Goal: Task Accomplishment & Management: Manage account settings

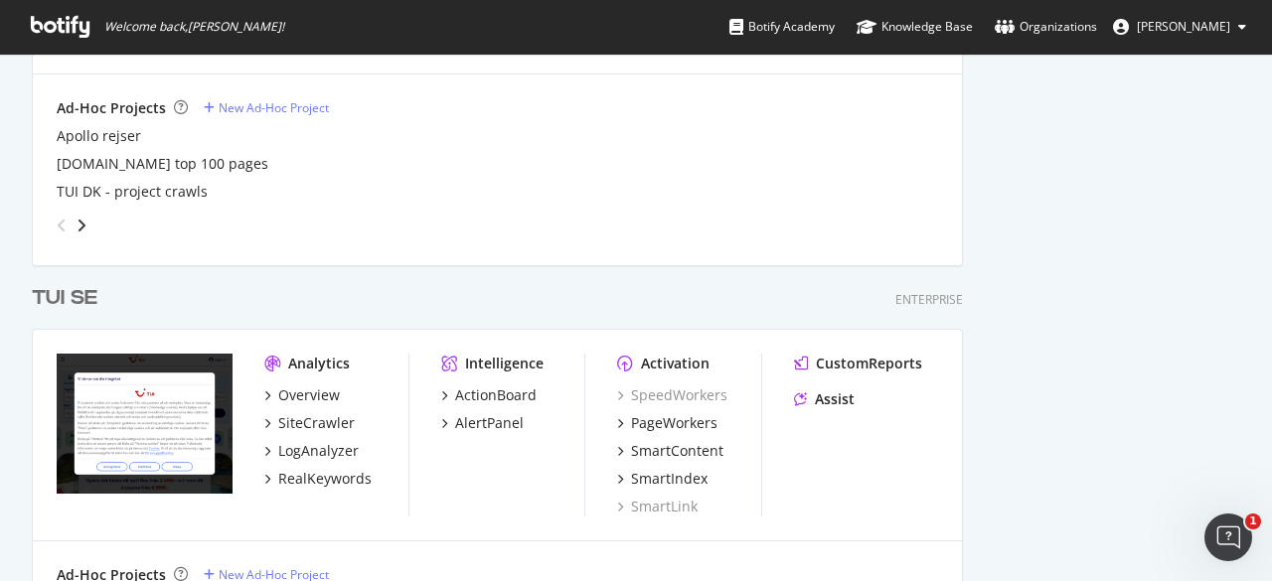
scroll to position [2591, 0]
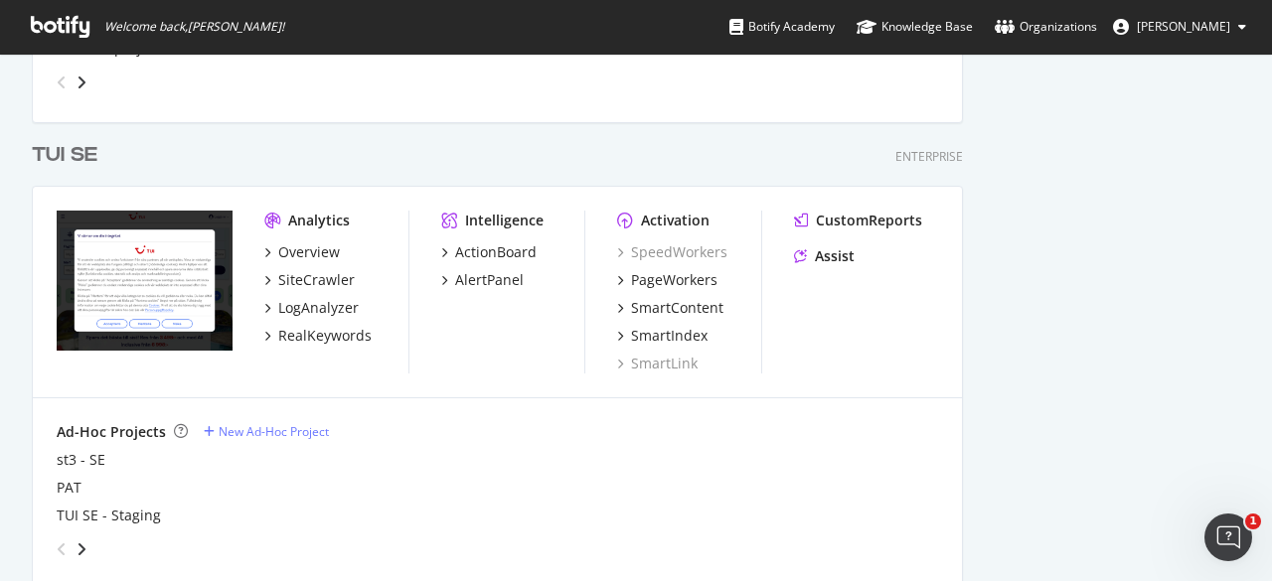
click at [71, 152] on div "TUI SE" at bounding box center [65, 155] width 66 height 29
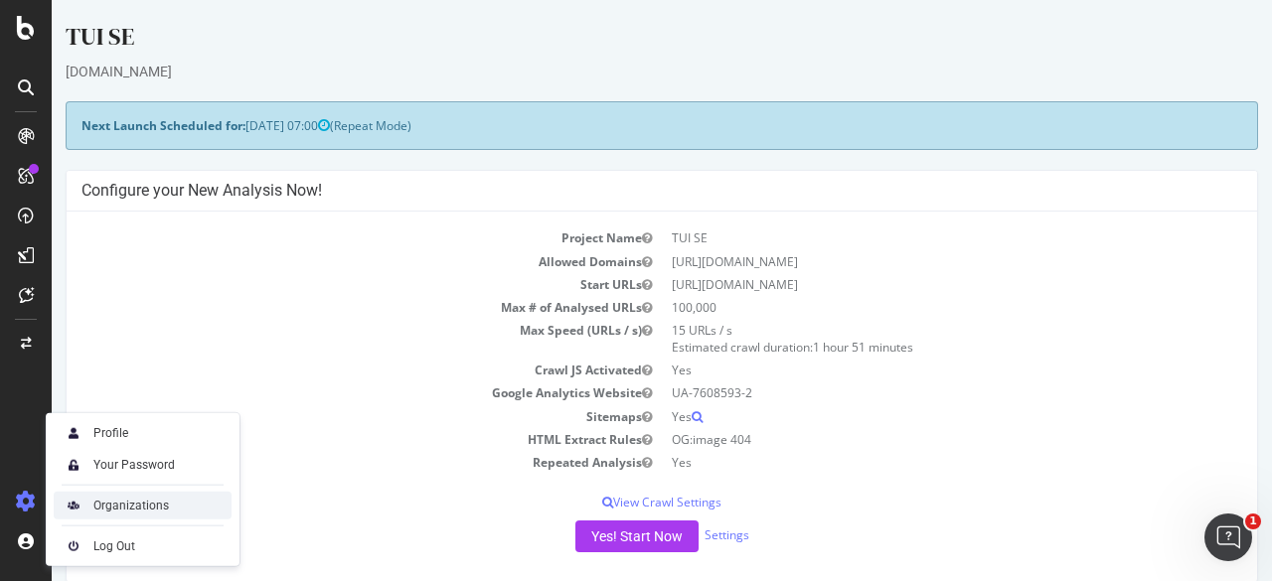
click at [99, 512] on div "Organizations" at bounding box center [131, 506] width 76 height 16
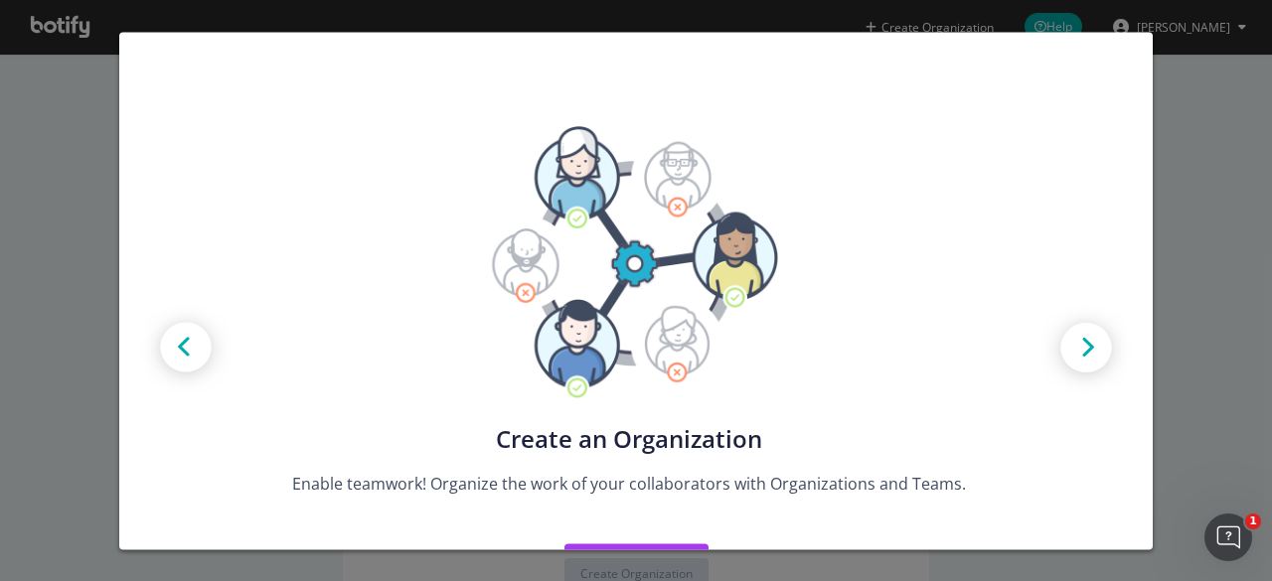
click at [1189, 172] on div "Create new Projects for your Teams Create the exact model that matches your Org…" at bounding box center [636, 290] width 1272 height 581
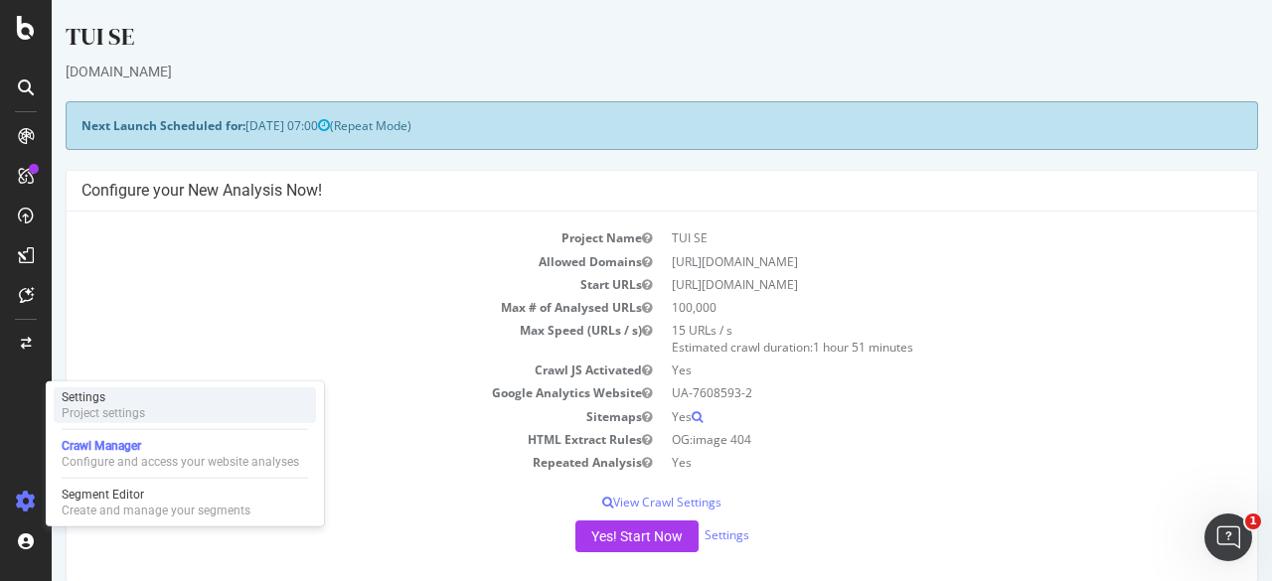
click at [144, 397] on div "Settings" at bounding box center [103, 397] width 83 height 16
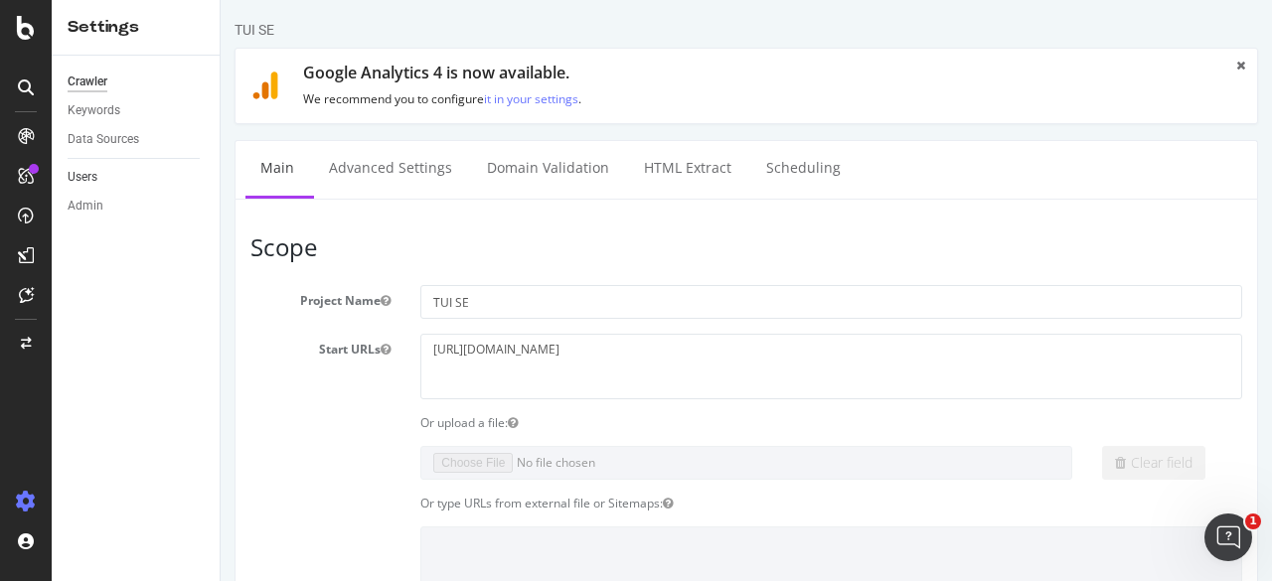
click at [111, 178] on link "Users" at bounding box center [137, 177] width 138 height 21
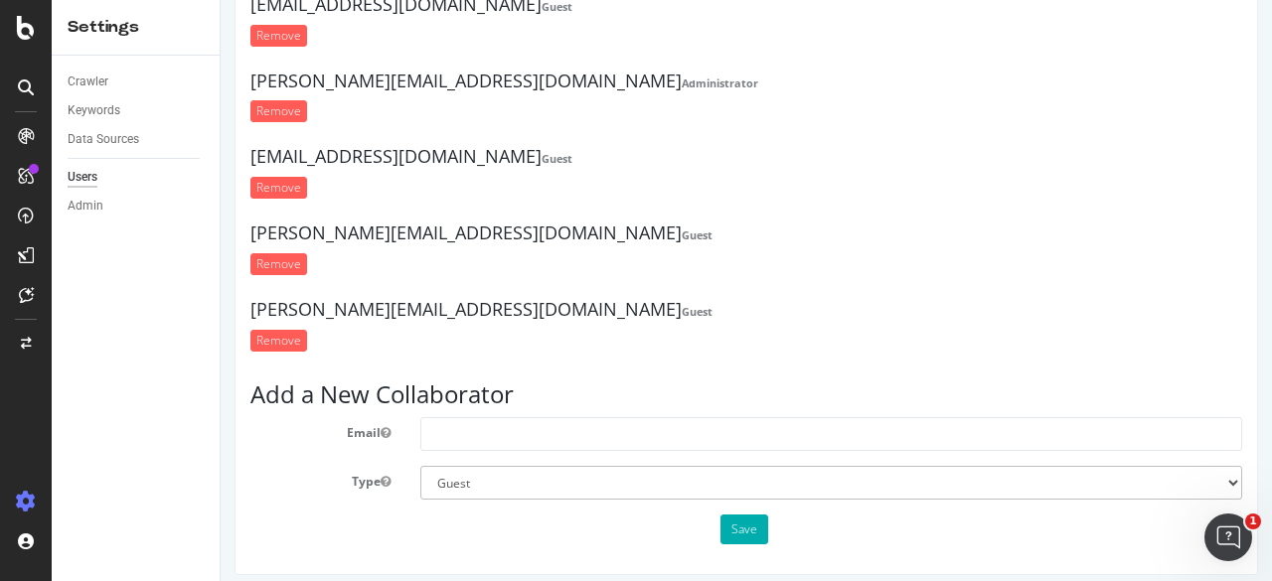
scroll to position [117, 0]
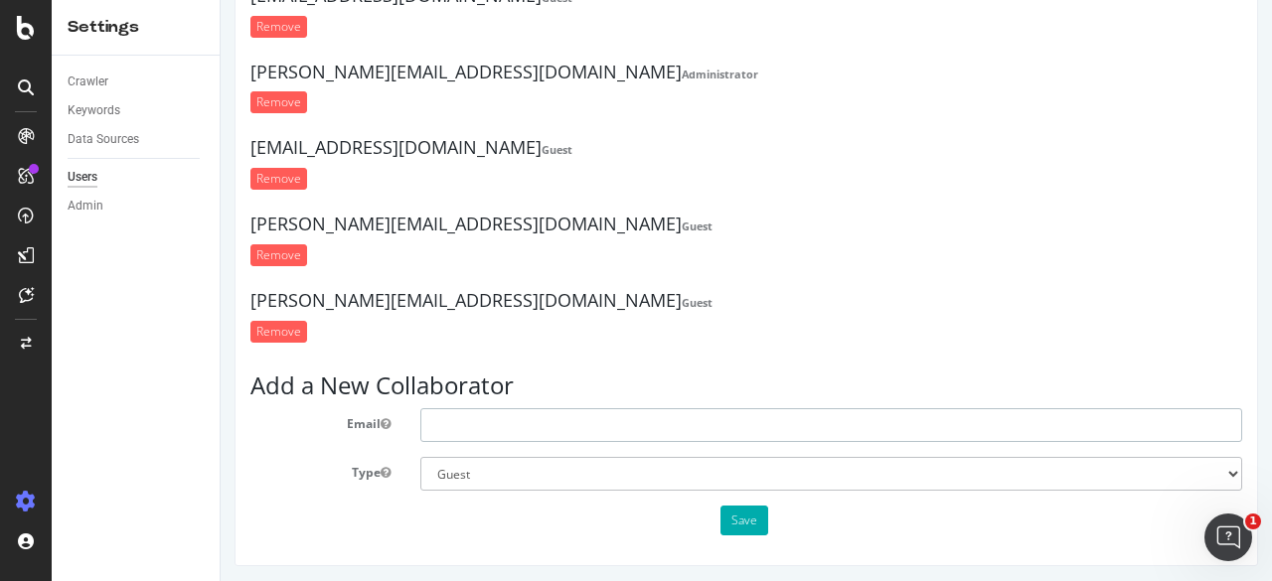
click at [493, 432] on input "text" at bounding box center [831, 425] width 822 height 34
type input "[PERSON_NAME][EMAIL_ADDRESS][DOMAIN_NAME]"
click at [666, 470] on select "Administrator Guest" at bounding box center [831, 474] width 822 height 34
click at [622, 476] on select "Administrator Guest" at bounding box center [831, 474] width 822 height 34
click at [364, 446] on form "Email [PERSON_NAME][EMAIL_ADDRESS][DOMAIN_NAME] Type Administrator Guest Save" at bounding box center [745, 471] width 991 height 127
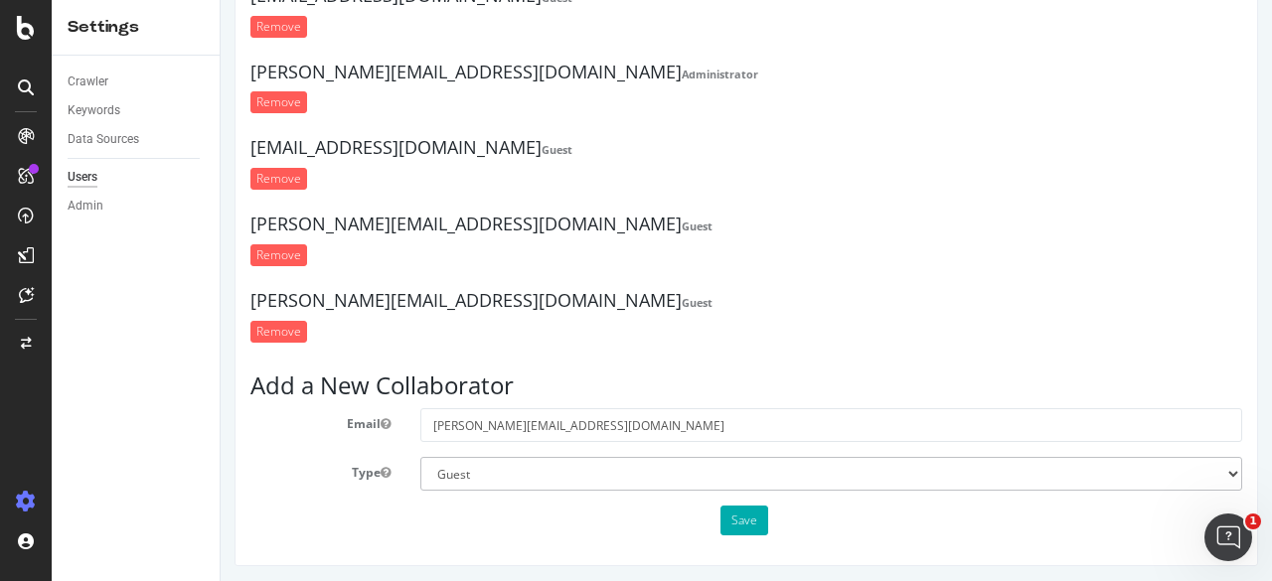
scroll to position [115, 0]
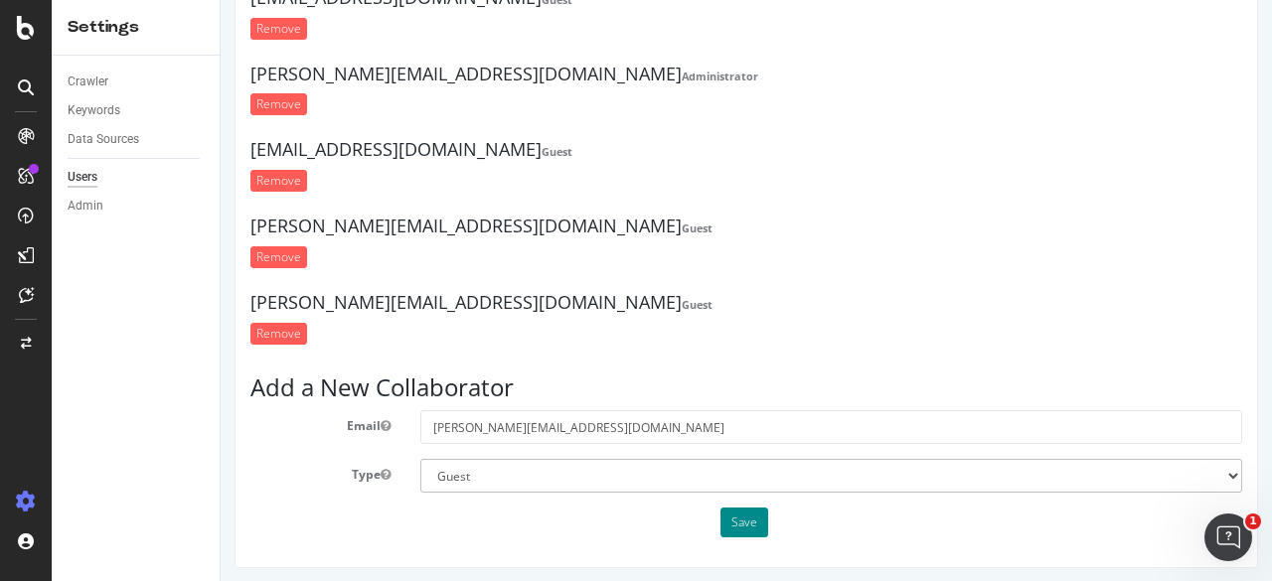
click at [727, 528] on button "Save" at bounding box center [744, 523] width 48 height 30
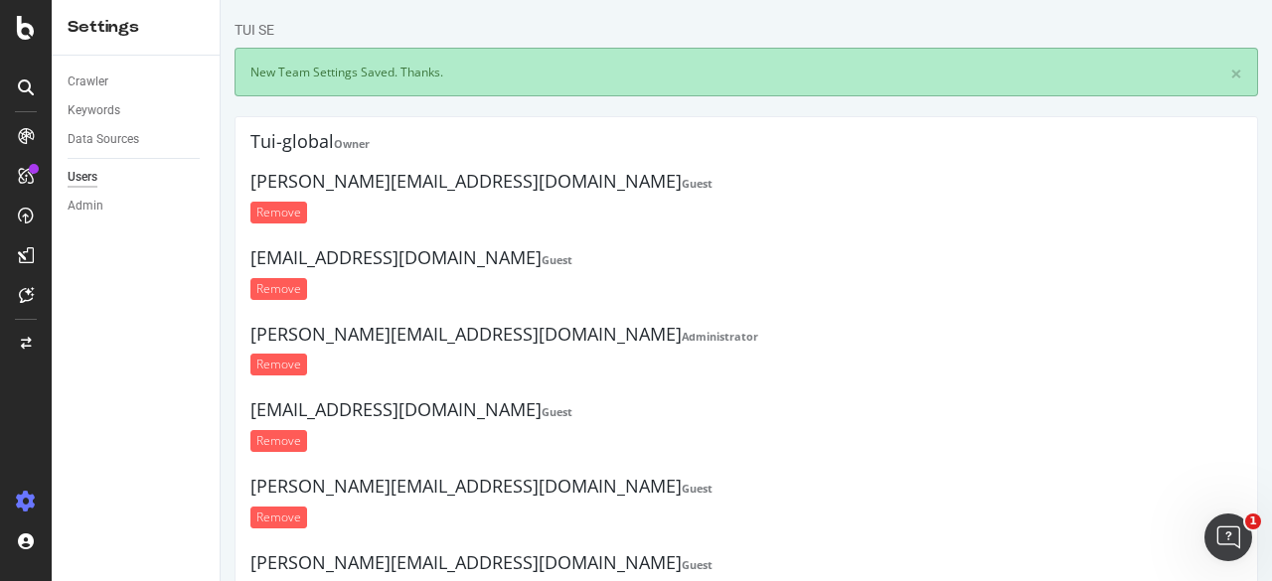
scroll to position [0, 0]
click at [26, 134] on icon at bounding box center [26, 136] width 16 height 16
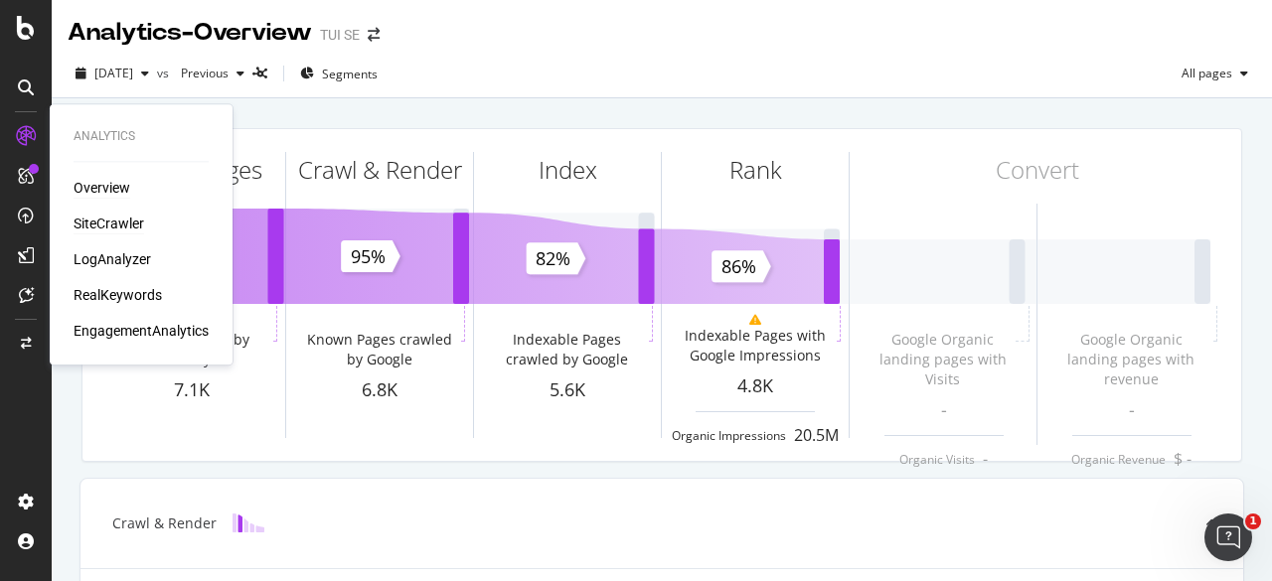
click at [105, 218] on div "SiteCrawler" at bounding box center [109, 224] width 71 height 20
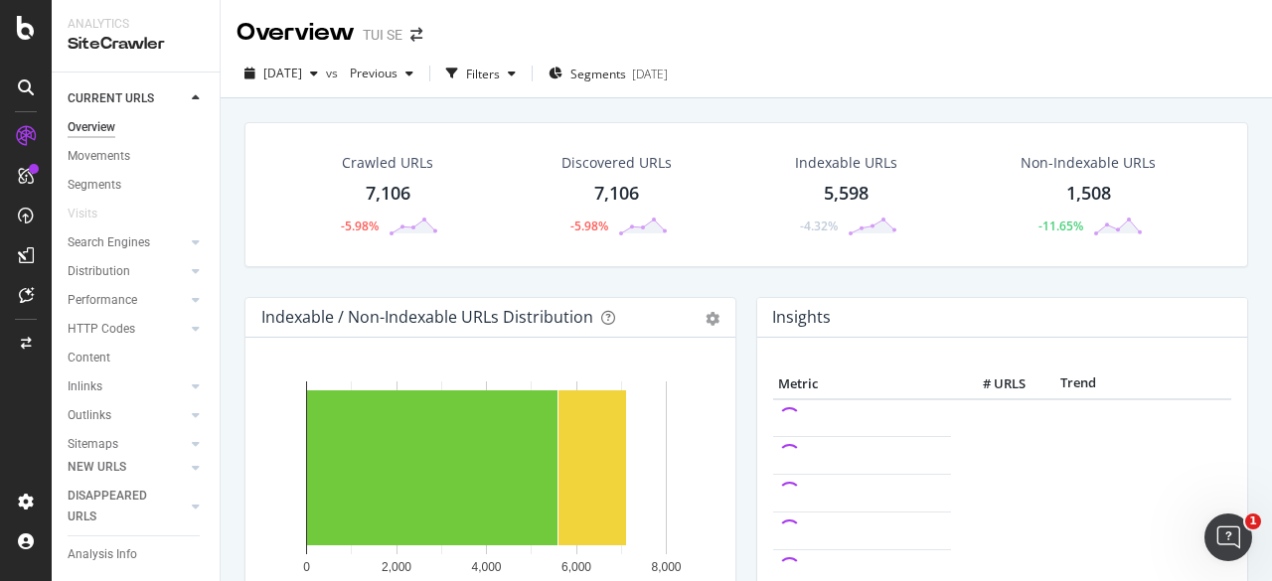
click at [376, 165] on div "Crawled URLs" at bounding box center [387, 163] width 91 height 20
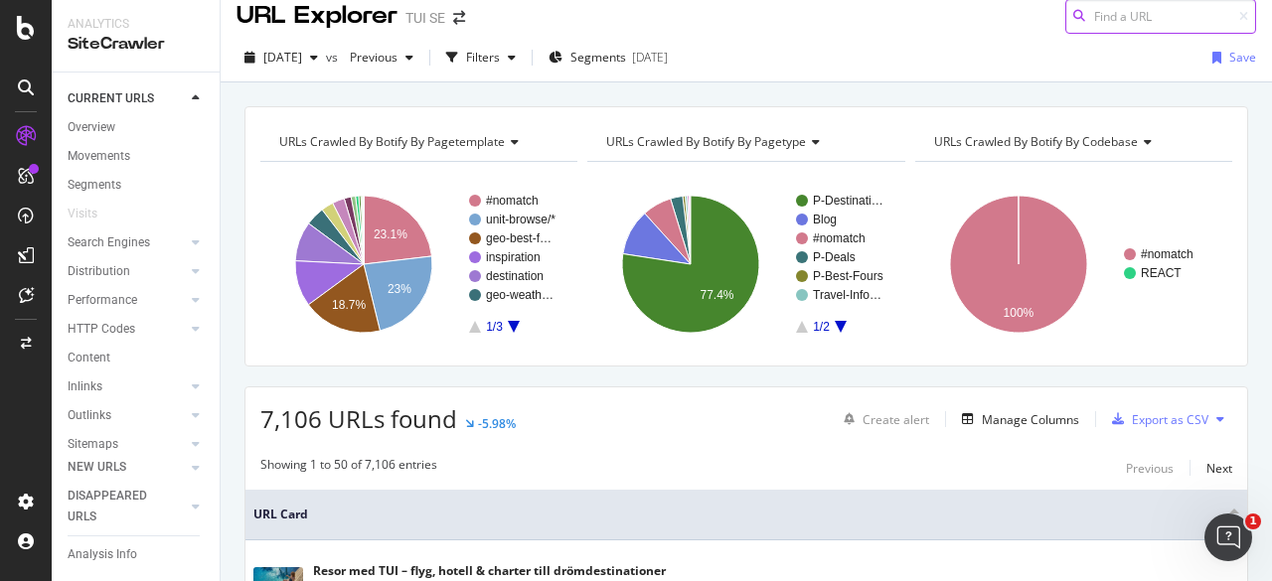
scroll to position [8, 0]
